Goal: Task Accomplishment & Management: Use online tool/utility

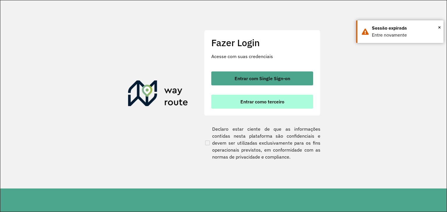
click at [256, 104] on span "Entrar como terceiro" at bounding box center [262, 101] width 44 height 5
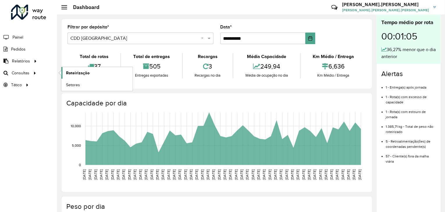
click at [77, 72] on span "Roteirização" at bounding box center [78, 73] width 24 height 6
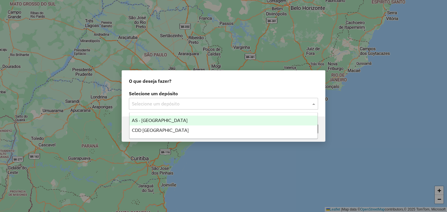
click at [250, 105] on input "text" at bounding box center [218, 104] width 172 height 7
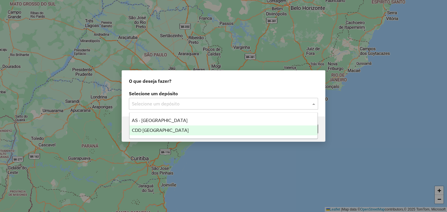
click at [184, 136] on ng-dropdown-panel "AS - [GEOGRAPHIC_DATA] CDD [GEOGRAPHIC_DATA]" at bounding box center [223, 126] width 189 height 26
click at [165, 130] on span "CDD [GEOGRAPHIC_DATA]" at bounding box center [160, 130] width 57 height 5
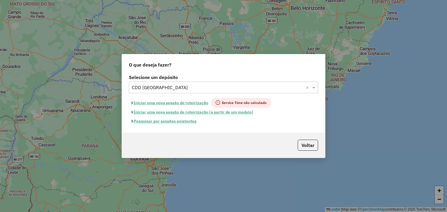
click at [183, 122] on button "Pesquisar por sessões existentes" at bounding box center [164, 121] width 70 height 9
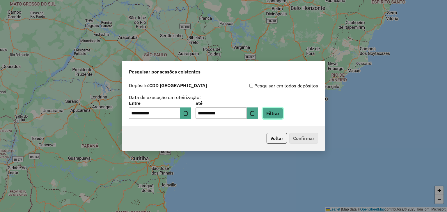
click at [278, 114] on button "Filtrar" at bounding box center [272, 113] width 21 height 11
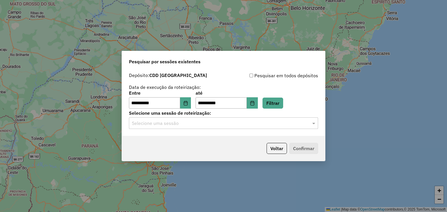
click at [250, 126] on input "text" at bounding box center [218, 123] width 172 height 7
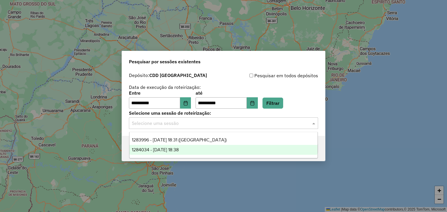
click at [212, 145] on div "1284034 - 27/09/2025 18:38" at bounding box center [223, 150] width 188 height 10
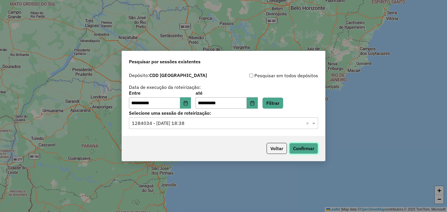
click at [307, 146] on button "Confirmar" at bounding box center [303, 148] width 29 height 11
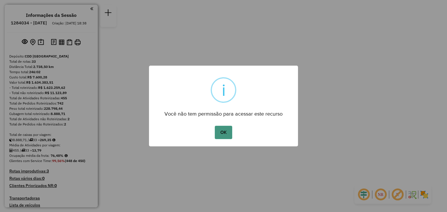
click at [226, 133] on button "OK" at bounding box center [223, 132] width 17 height 13
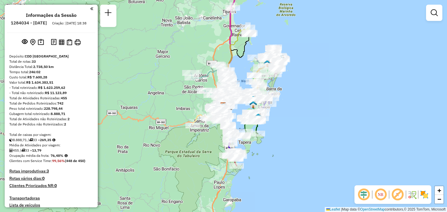
click at [382, 199] on em at bounding box center [380, 195] width 14 height 14
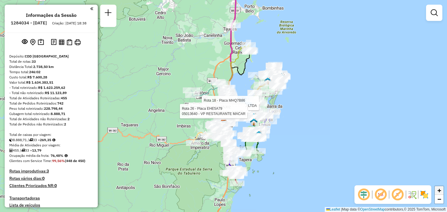
click at [437, 192] on span "+" at bounding box center [439, 190] width 4 height 7
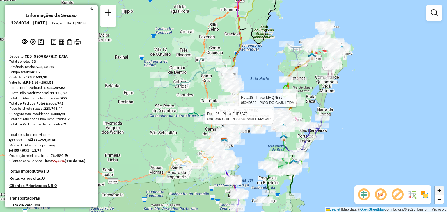
click at [437, 192] on span "+" at bounding box center [439, 190] width 4 height 7
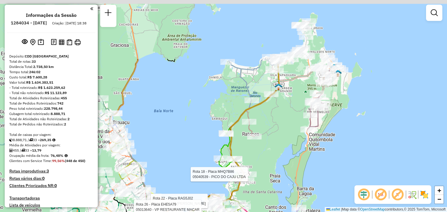
drag, startPoint x: 419, startPoint y: 136, endPoint x: 297, endPoint y: 217, distance: 145.9
click at [297, 212] on html "Aguarde... Pop-up bloqueado! Seu navegador bloqueou automáticamente a abertura …" at bounding box center [223, 106] width 447 height 212
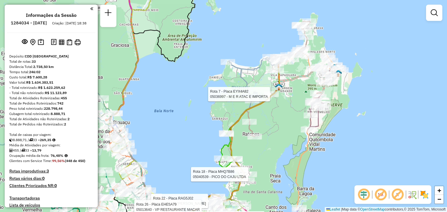
select select "**********"
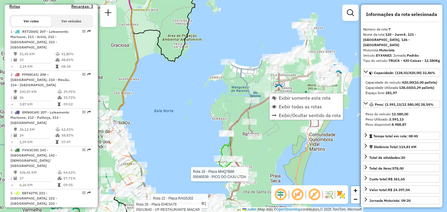
scroll to position [454, 0]
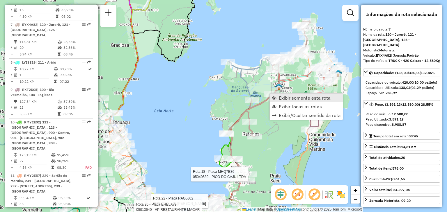
click at [295, 99] on span "Exibir somente esta rota" at bounding box center [304, 98] width 52 height 5
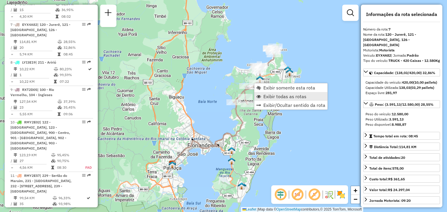
click at [269, 96] on span "Exibir todas as rotas" at bounding box center [284, 96] width 43 height 5
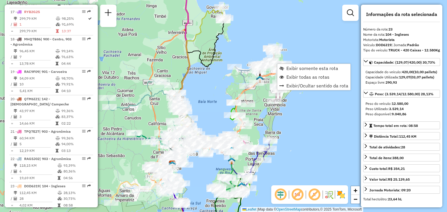
scroll to position [974, 0]
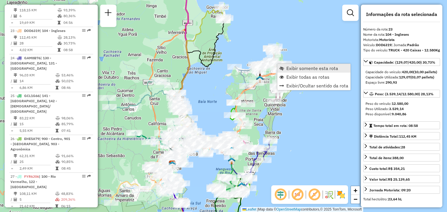
click at [305, 70] on span "Exibir somente esta rota" at bounding box center [312, 68] width 52 height 5
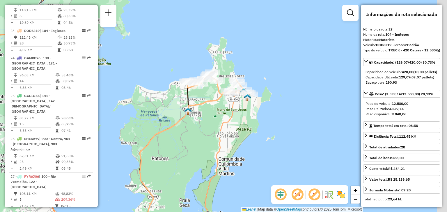
drag, startPoint x: 319, startPoint y: 68, endPoint x: 226, endPoint y: 139, distance: 117.4
click at [226, 139] on div "Janela de atendimento Grade de atendimento Capacidade Transportadoras Veículos …" at bounding box center [223, 106] width 447 height 212
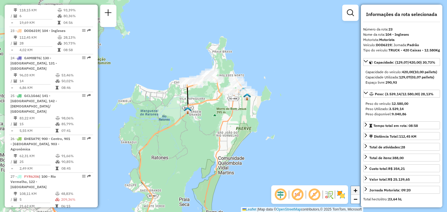
click at [358, 193] on link "+" at bounding box center [355, 190] width 9 height 9
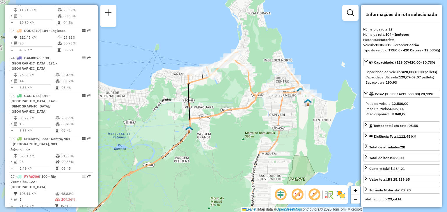
drag, startPoint x: 197, startPoint y: 100, endPoint x: 234, endPoint y: 115, distance: 40.2
click at [234, 115] on div "Janela de atendimento Grade de atendimento Capacidade Transportadoras Veículos …" at bounding box center [223, 106] width 447 height 212
click at [354, 199] on span "−" at bounding box center [355, 199] width 4 height 7
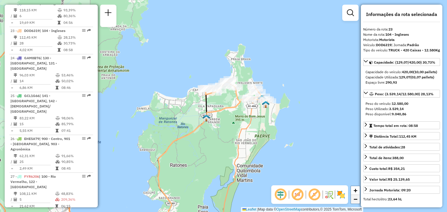
click at [354, 199] on span "−" at bounding box center [355, 199] width 4 height 7
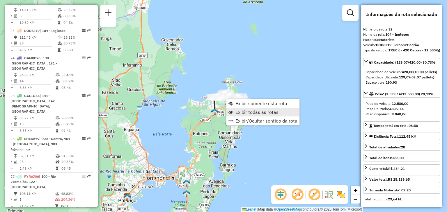
click at [271, 112] on span "Exibir todas as rotas" at bounding box center [256, 112] width 43 height 5
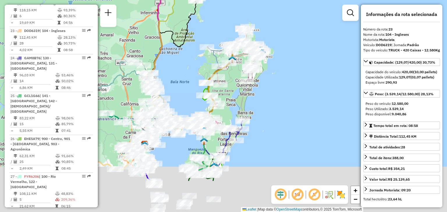
drag, startPoint x: 213, startPoint y: 156, endPoint x: 239, endPoint y: 79, distance: 80.3
click at [239, 79] on div "Janela de atendimento Grade de atendimento Capacidade Transportadoras Veículos …" at bounding box center [223, 106] width 447 height 212
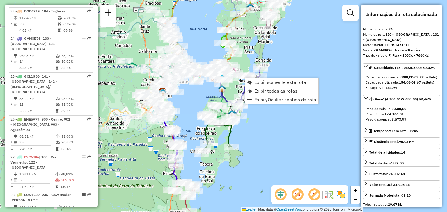
scroll to position [1001, 0]
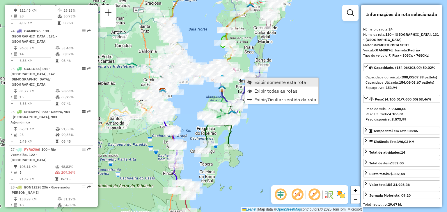
click at [265, 84] on span "Exibir somente esta rota" at bounding box center [280, 82] width 52 height 5
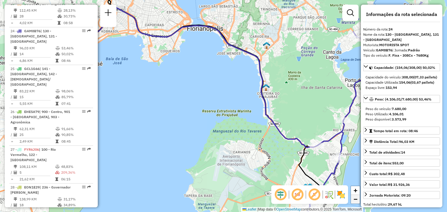
click at [354, 197] on span "−" at bounding box center [355, 199] width 4 height 7
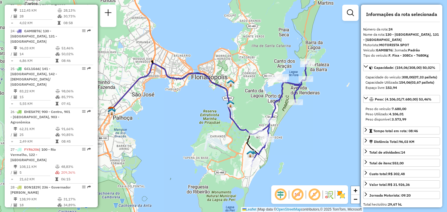
drag, startPoint x: 318, startPoint y: 148, endPoint x: 303, endPoint y: 155, distance: 16.1
click at [303, 155] on div "Janela de atendimento Grade de atendimento Capacidade Transportadoras Veículos …" at bounding box center [223, 106] width 447 height 212
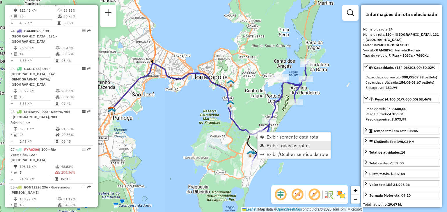
click at [280, 144] on span "Exibir todas as rotas" at bounding box center [287, 145] width 43 height 5
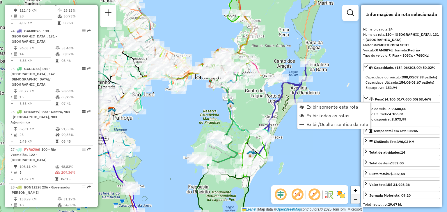
click at [357, 197] on link "−" at bounding box center [355, 199] width 9 height 9
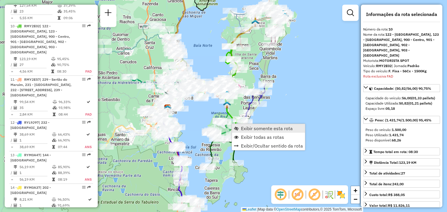
scroll to position [552, 0]
click at [247, 130] on span "Exibir somente esta rota" at bounding box center [267, 128] width 52 height 5
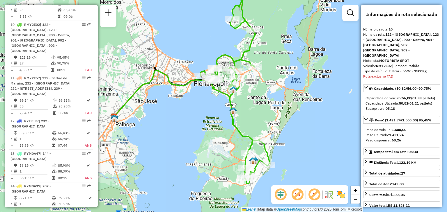
drag, startPoint x: 297, startPoint y: 130, endPoint x: 252, endPoint y: 101, distance: 52.7
click at [252, 101] on div "Janela de atendimento Grade de atendimento Capacidade Transportadoras Veículos …" at bounding box center [223, 106] width 447 height 212
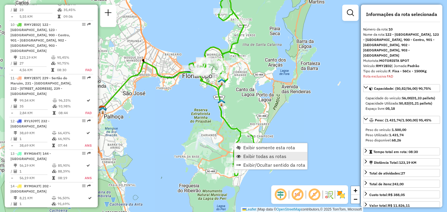
click at [252, 156] on span "Exibir todas as rotas" at bounding box center [264, 156] width 43 height 5
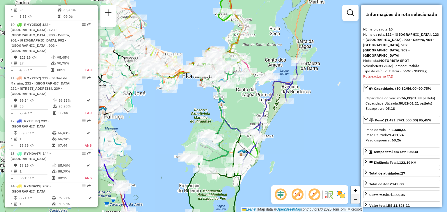
click at [355, 202] on span "−" at bounding box center [355, 199] width 4 height 7
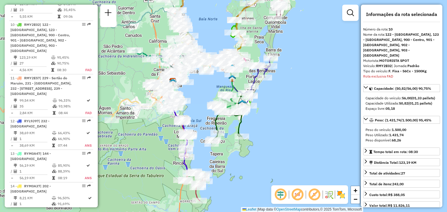
drag, startPoint x: 276, startPoint y: 157, endPoint x: 285, endPoint y: 132, distance: 27.2
click at [285, 132] on div "Janela de atendimento Grade de atendimento Capacidade Transportadoras Veículos …" at bounding box center [223, 106] width 447 height 212
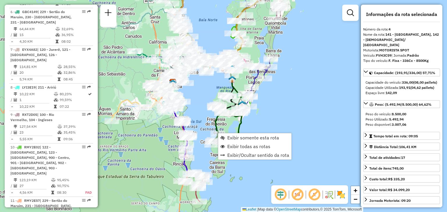
scroll to position [346, 0]
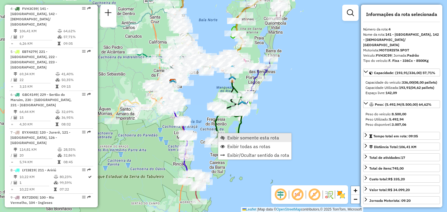
click at [245, 139] on span "Exibir somente esta rota" at bounding box center [253, 137] width 52 height 5
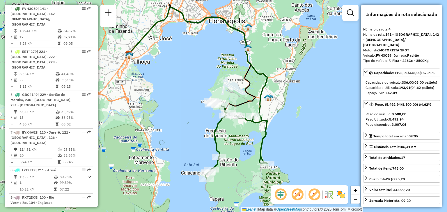
drag, startPoint x: 319, startPoint y: 158, endPoint x: 281, endPoint y: 135, distance: 43.8
click at [281, 135] on div "Janela de atendimento Grade de atendimento Capacidade Transportadoras Veículos …" at bounding box center [223, 106] width 447 height 212
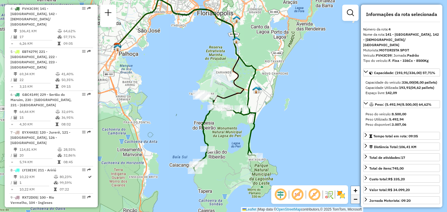
click at [357, 203] on link "−" at bounding box center [355, 199] width 9 height 9
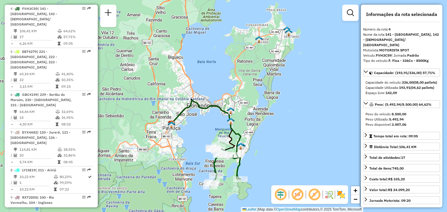
drag, startPoint x: 280, startPoint y: 140, endPoint x: 281, endPoint y: 188, distance: 47.7
click at [281, 188] on hb-router-mapa "Informações da Sessão 1284034 - 27/09/2025 Criação: 26/09/2025 18:38 Depósito: …" at bounding box center [223, 106] width 447 height 212
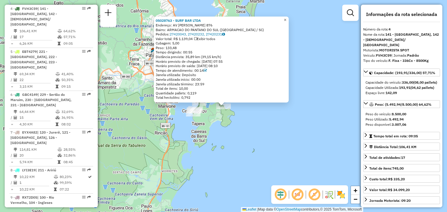
click at [286, 19] on span "×" at bounding box center [284, 19] width 3 height 5
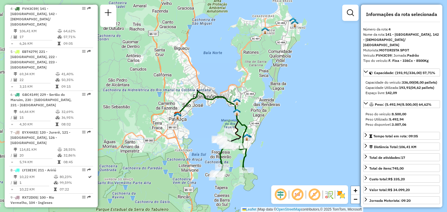
drag, startPoint x: 239, startPoint y: 76, endPoint x: 262, endPoint y: 141, distance: 68.9
click at [262, 141] on div "Janela de atendimento Grade de atendimento Capacidade Transportadoras Veículos …" at bounding box center [223, 106] width 447 height 212
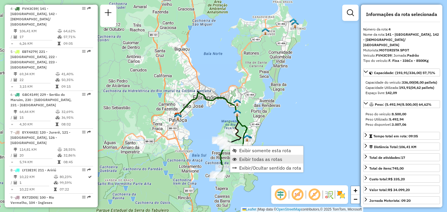
click at [251, 156] on link "Exibir todas as rotas" at bounding box center [266, 159] width 73 height 9
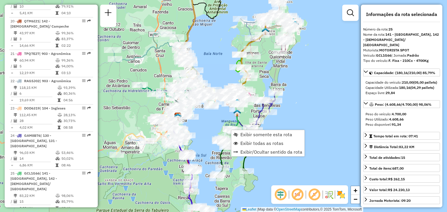
scroll to position [1034, 0]
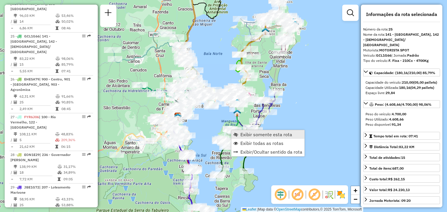
click at [245, 133] on span "Exibir somente esta rota" at bounding box center [266, 134] width 52 height 5
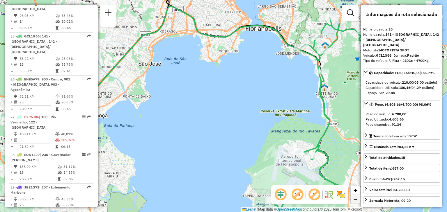
click at [353, 199] on span "−" at bounding box center [355, 199] width 4 height 7
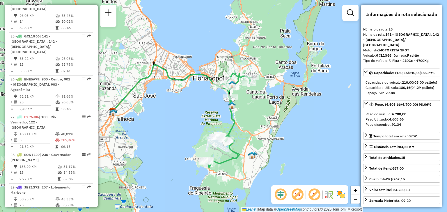
drag, startPoint x: 301, startPoint y: 123, endPoint x: 259, endPoint y: 131, distance: 43.1
click at [259, 131] on div "Janela de atendimento Grade de atendimento Capacidade Transportadoras Veículos …" at bounding box center [223, 106] width 447 height 212
